Goal: Navigation & Orientation: Find specific page/section

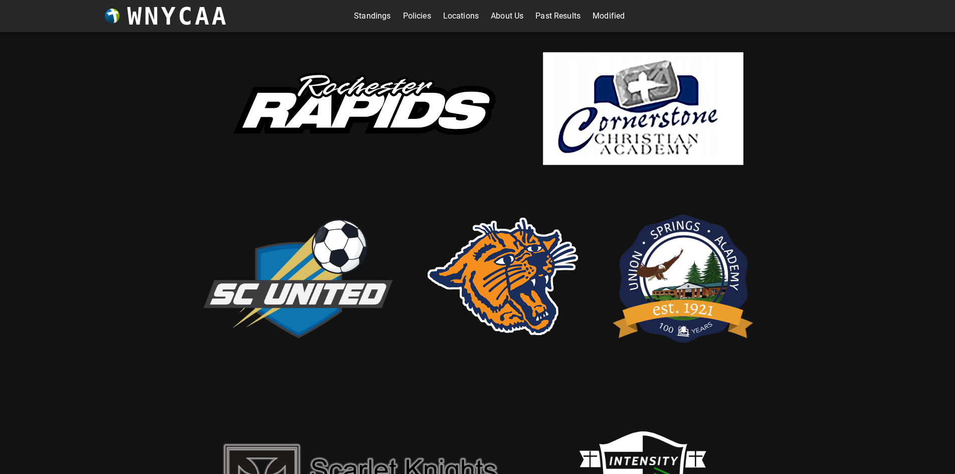
click at [360, 20] on link "Standings" at bounding box center [372, 16] width 37 height 16
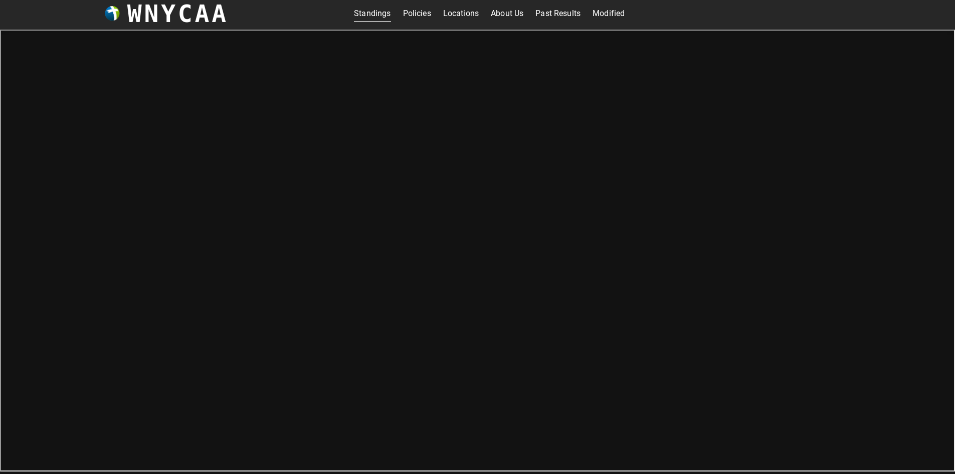
scroll to position [4, 0]
click at [444, 9] on link "Locations" at bounding box center [461, 13] width 36 height 16
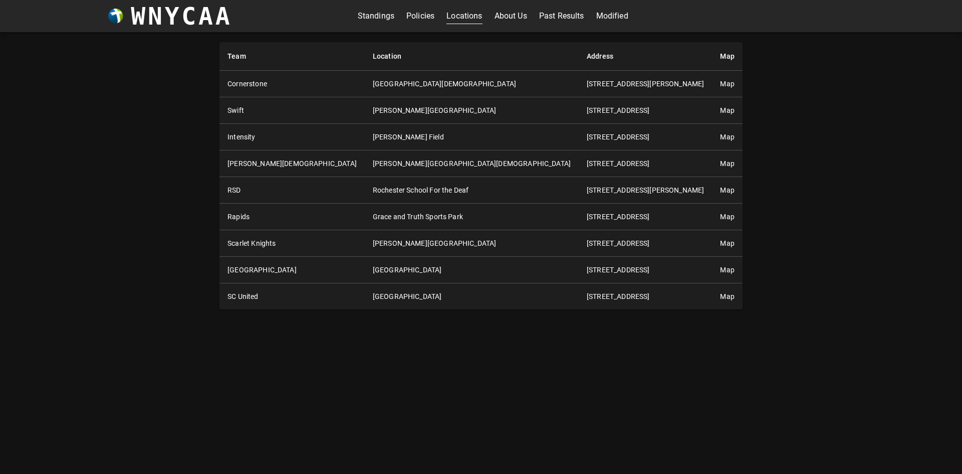
click at [720, 267] on link "Map" at bounding box center [727, 270] width 14 height 8
click at [720, 133] on link "Map" at bounding box center [727, 137] width 14 height 8
click at [720, 244] on link "Map" at bounding box center [727, 243] width 14 height 8
click at [609, 20] on link "Modified" at bounding box center [612, 16] width 32 height 16
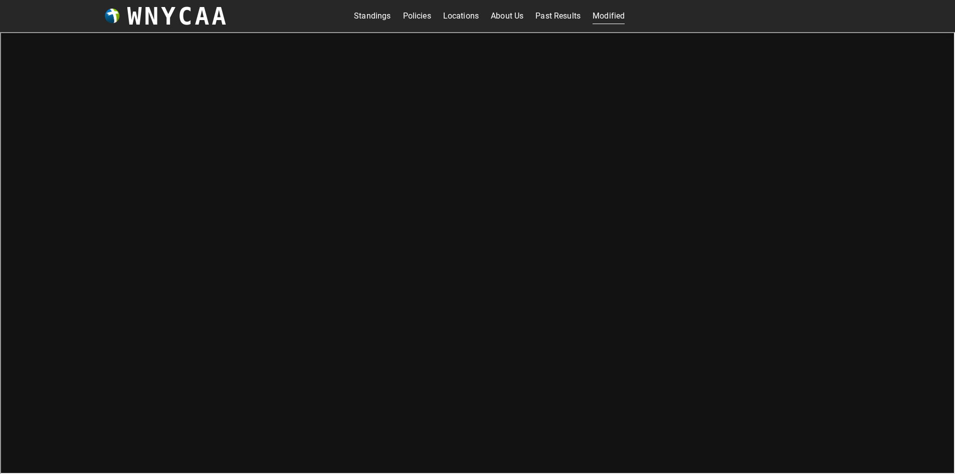
drag, startPoint x: 373, startPoint y: 15, endPoint x: 382, endPoint y: 30, distance: 17.5
click at [374, 15] on link "Standings" at bounding box center [372, 16] width 37 height 16
